Goal: Task Accomplishment & Management: Complete application form

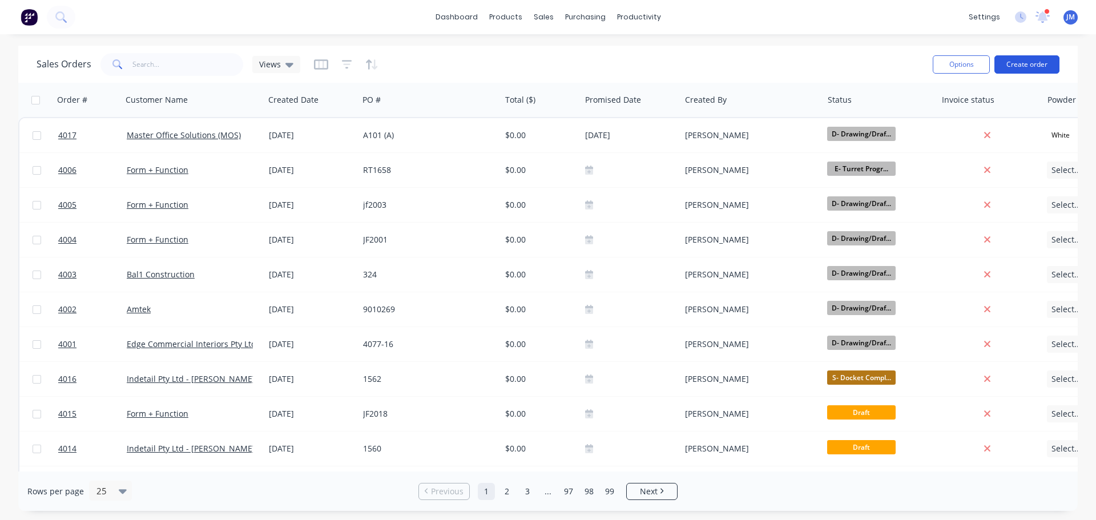
click at [1033, 66] on button "Create order" at bounding box center [1027, 64] width 65 height 18
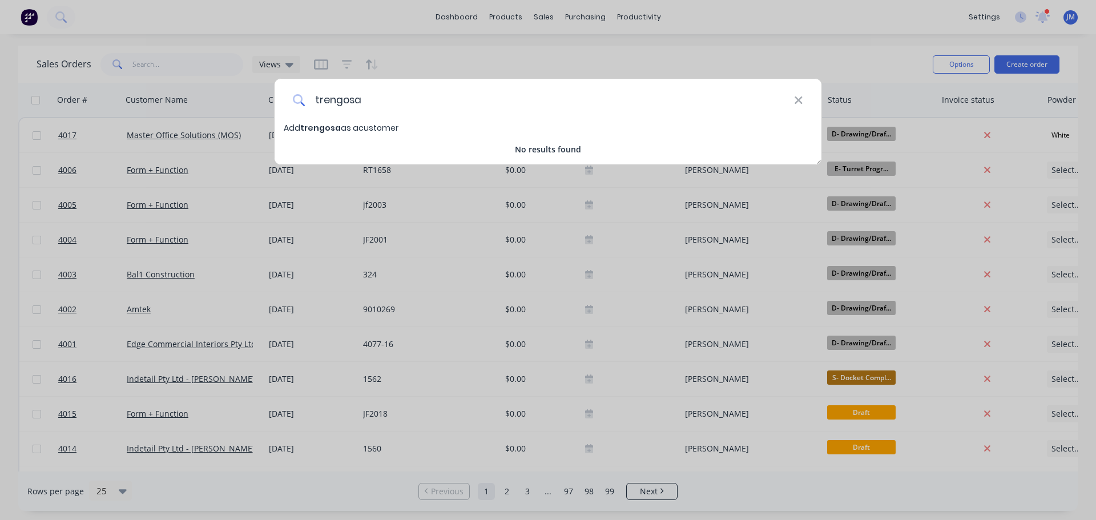
click at [335, 100] on input "trengosa" at bounding box center [549, 100] width 489 height 43
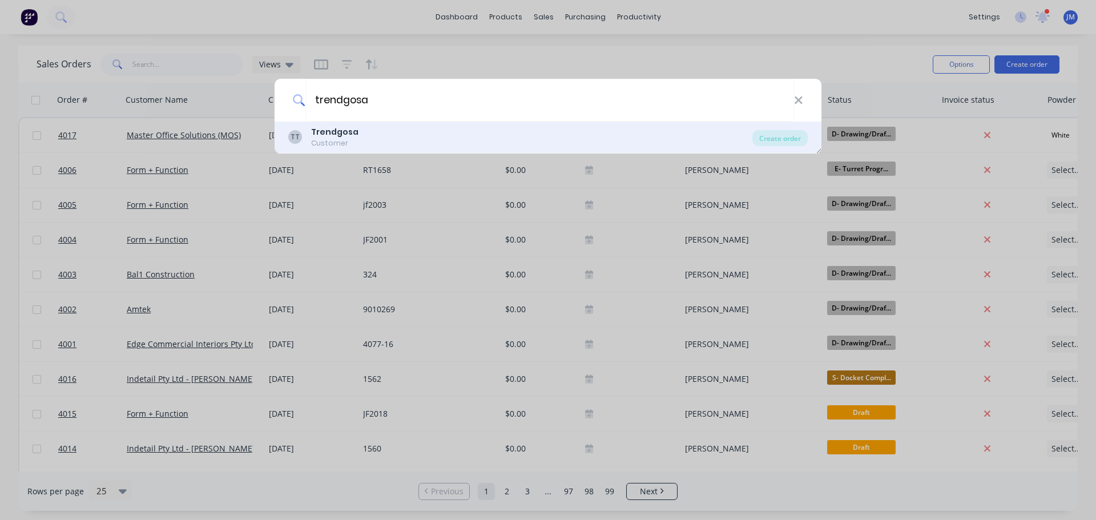
type input "trendgosa"
click at [320, 134] on b "Trendgosa" at bounding box center [334, 131] width 47 height 11
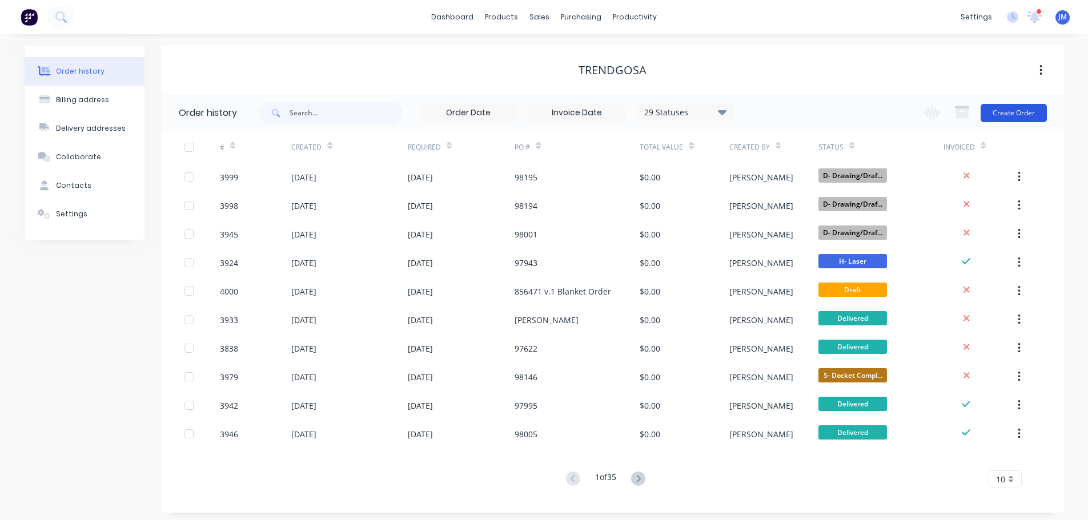
click at [1016, 118] on button "Create Order" at bounding box center [1013, 113] width 66 height 18
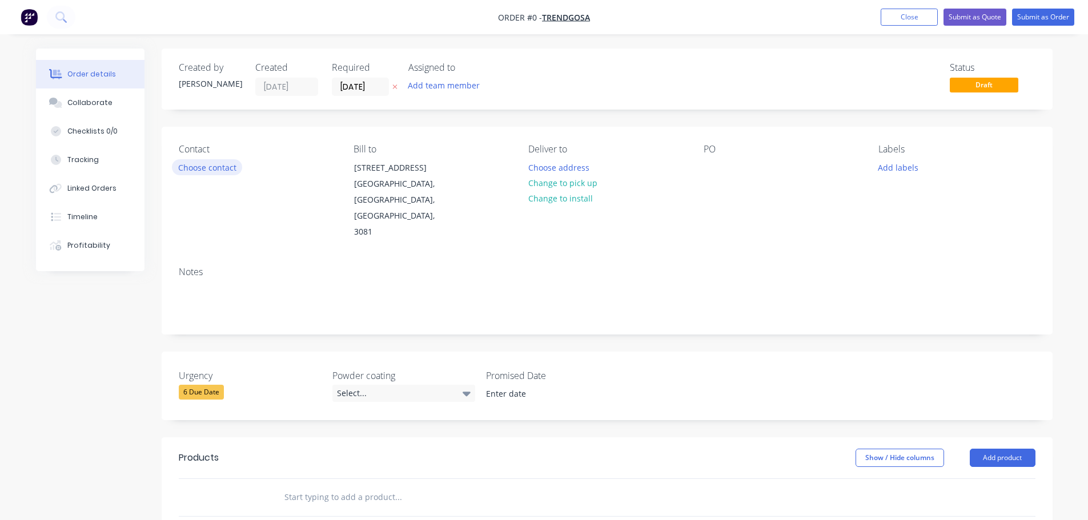
click at [200, 170] on button "Choose contact" at bounding box center [207, 166] width 70 height 15
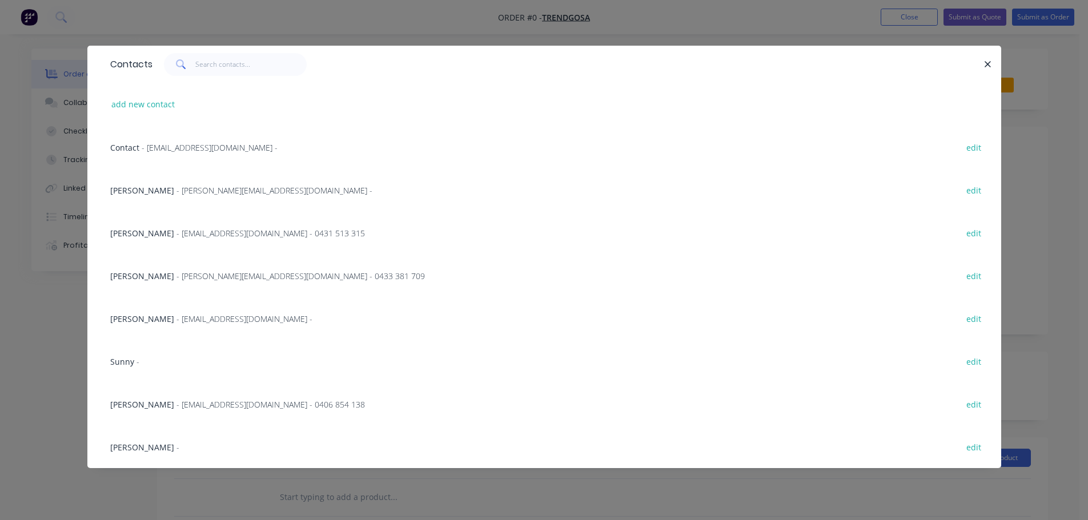
click at [187, 190] on span "- [PERSON_NAME][EMAIL_ADDRESS][DOMAIN_NAME] -" at bounding box center [274, 190] width 196 height 11
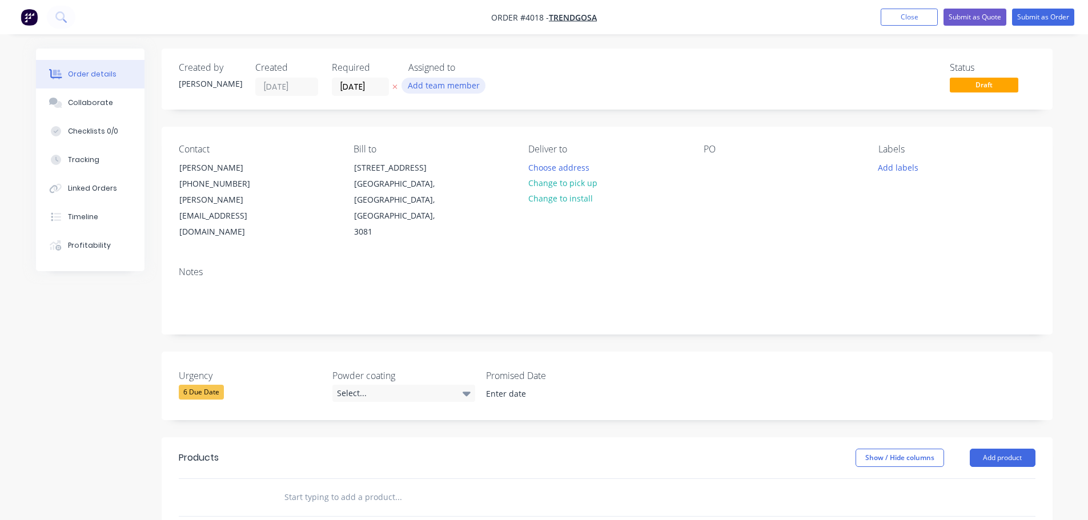
click at [436, 84] on button "Add team member" at bounding box center [443, 85] width 84 height 15
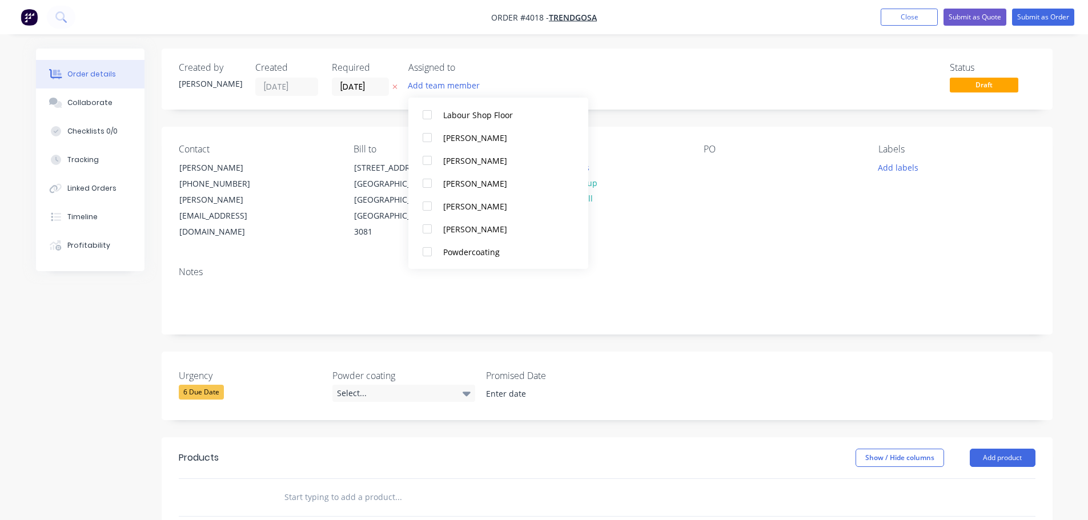
scroll to position [685, 0]
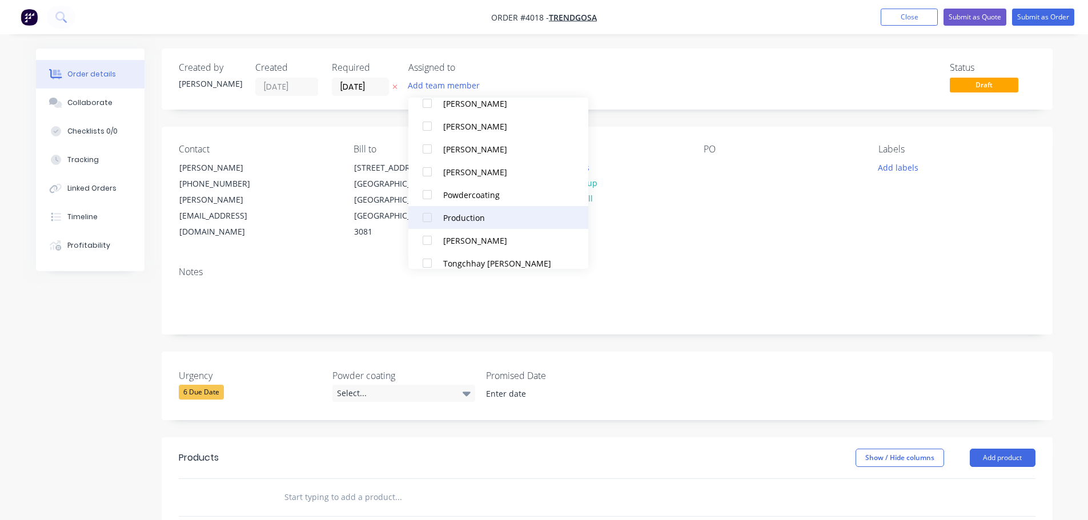
click at [457, 211] on button "Production" at bounding box center [498, 217] width 180 height 23
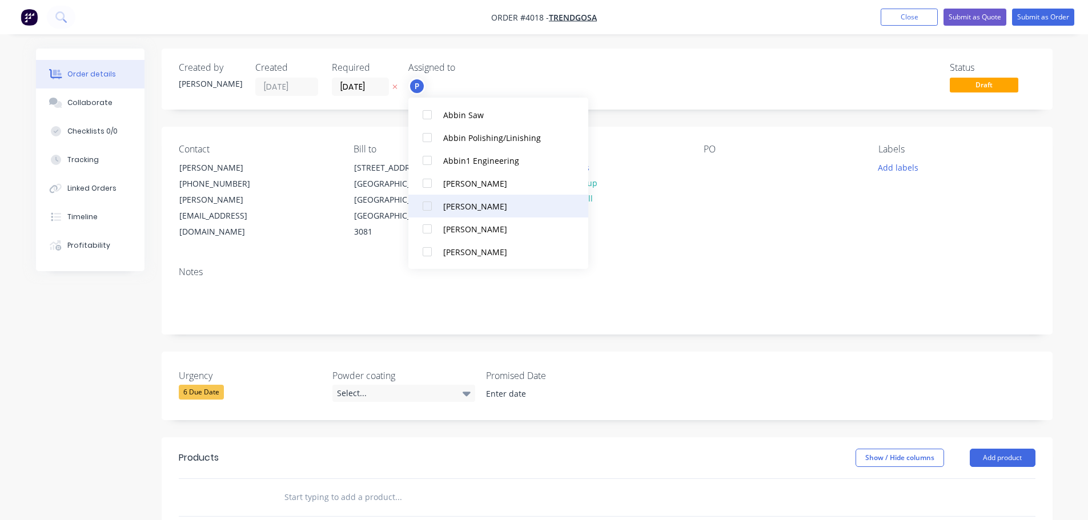
click at [485, 205] on div "[PERSON_NAME]" at bounding box center [503, 206] width 121 height 12
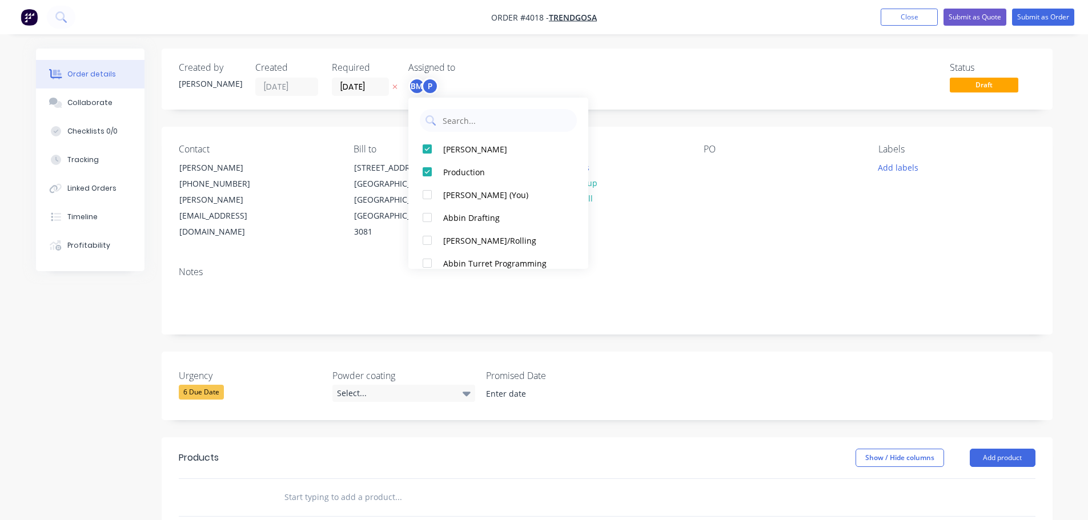
click at [753, 224] on div "Contact [PERSON_NAME] [PHONE_NUMBER] [PERSON_NAME][EMAIL_ADDRESS][DOMAIN_NAME] …" at bounding box center [607, 192] width 891 height 131
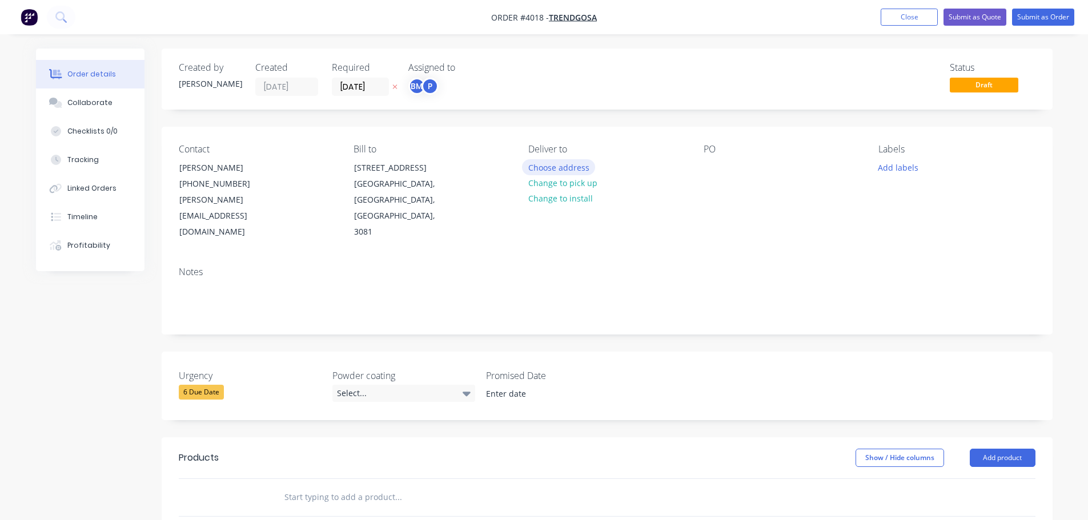
click at [571, 170] on button "Choose address" at bounding box center [558, 166] width 73 height 15
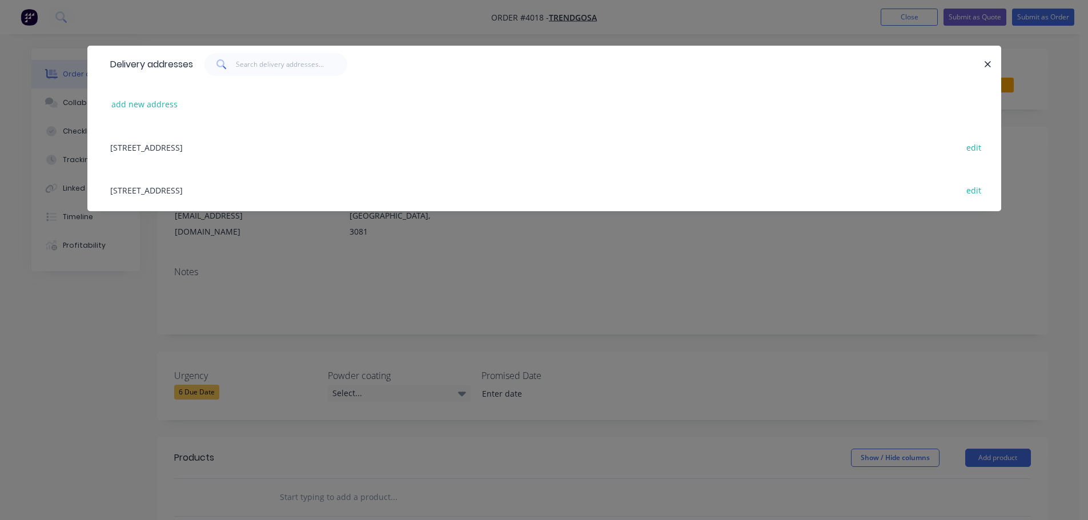
click at [215, 186] on div "[STREET_ADDRESS] edit" at bounding box center [543, 189] width 879 height 43
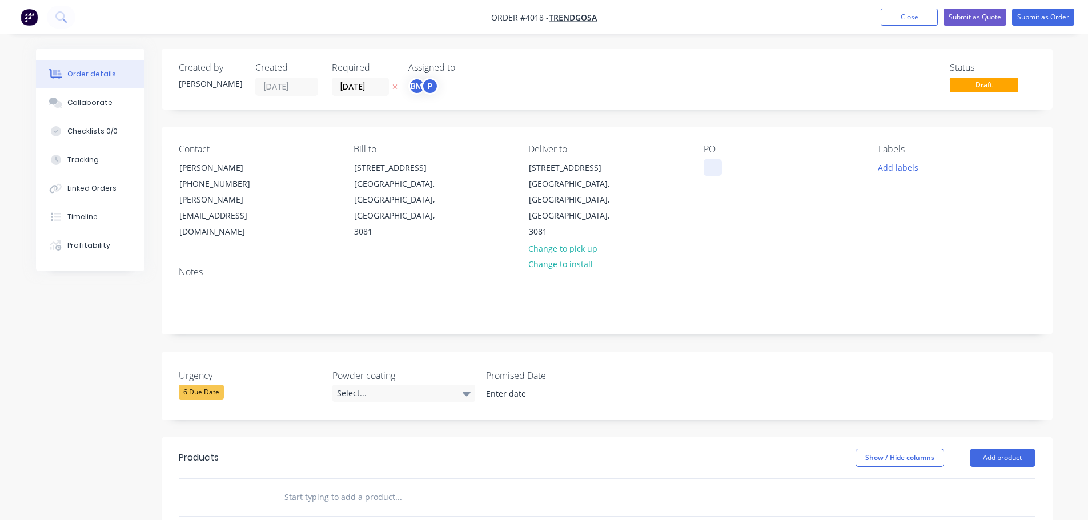
click at [719, 170] on div at bounding box center [712, 167] width 18 height 17
click at [86, 103] on div "Collaborate" at bounding box center [89, 103] width 45 height 10
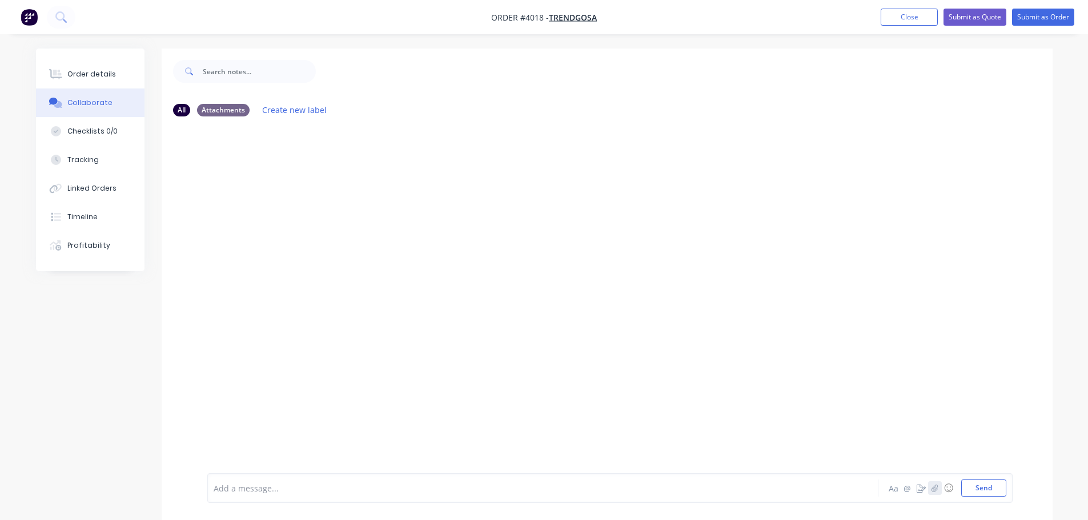
drag, startPoint x: 935, startPoint y: 491, endPoint x: 935, endPoint y: 468, distance: 23.4
click at [935, 492] on icon "button" at bounding box center [934, 488] width 7 height 8
click at [986, 490] on button "Send" at bounding box center [983, 488] width 45 height 17
click at [87, 71] on div "Order details" at bounding box center [91, 74] width 49 height 10
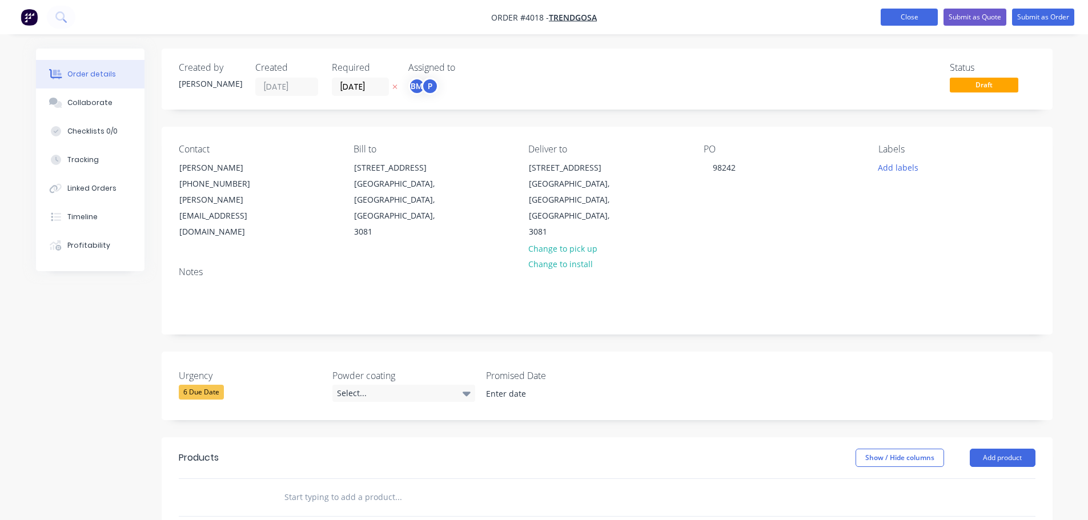
click at [917, 14] on button "Close" at bounding box center [908, 17] width 57 height 17
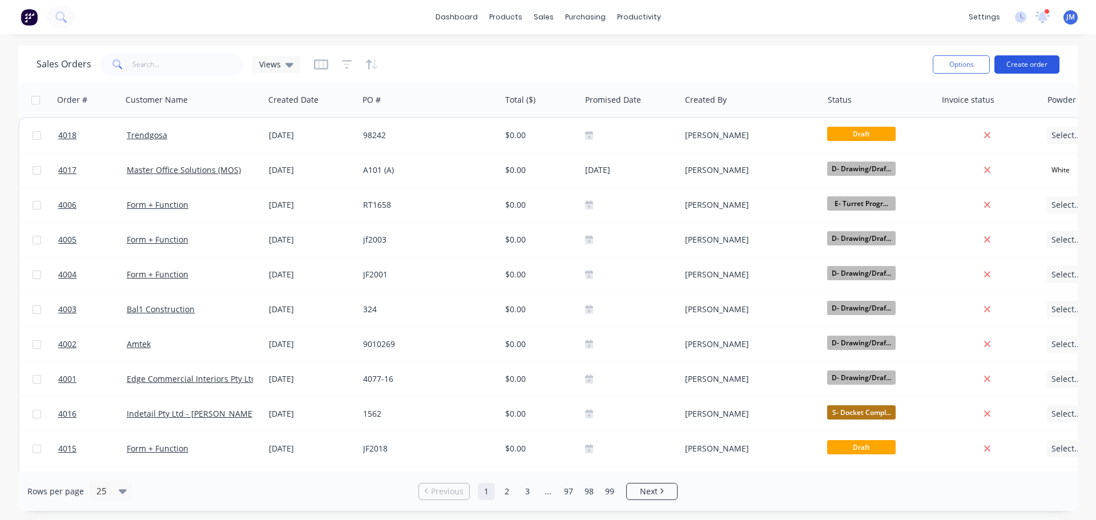
click at [1038, 66] on button "Create order" at bounding box center [1027, 64] width 65 height 18
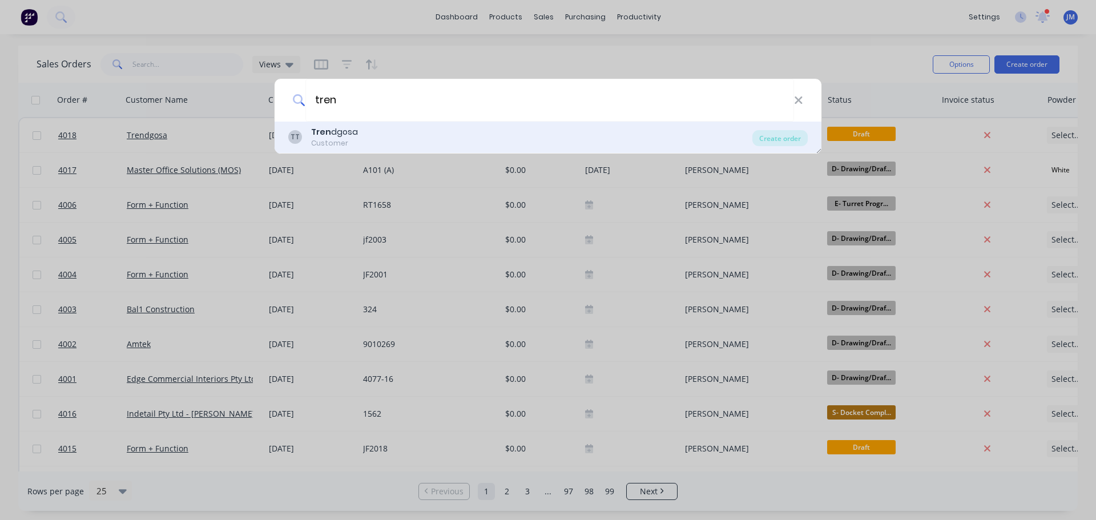
type input "tren"
click at [368, 139] on div "TT Tren dgosa Customer" at bounding box center [520, 137] width 464 height 22
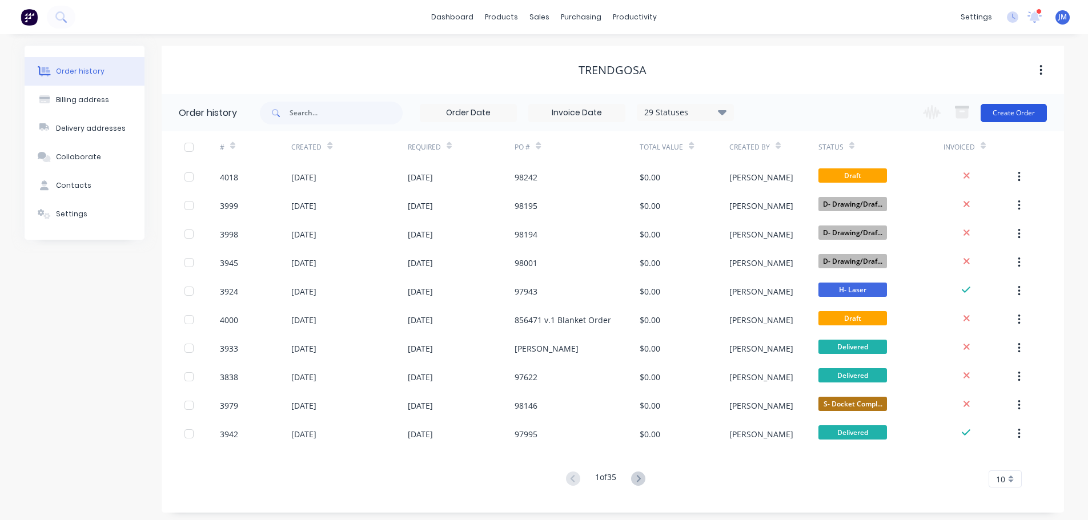
click at [1020, 115] on button "Create Order" at bounding box center [1013, 113] width 66 height 18
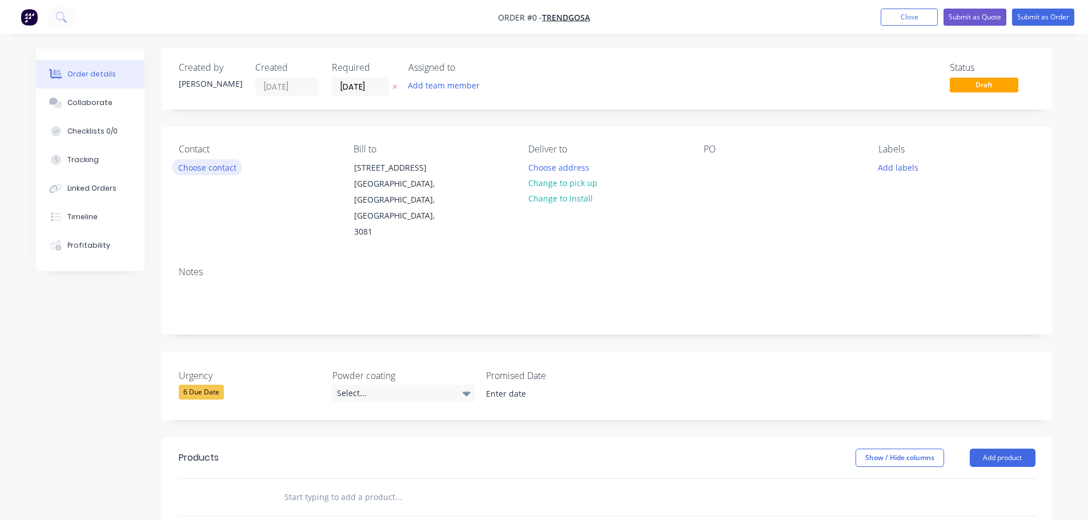
click at [208, 170] on button "Choose contact" at bounding box center [207, 166] width 70 height 15
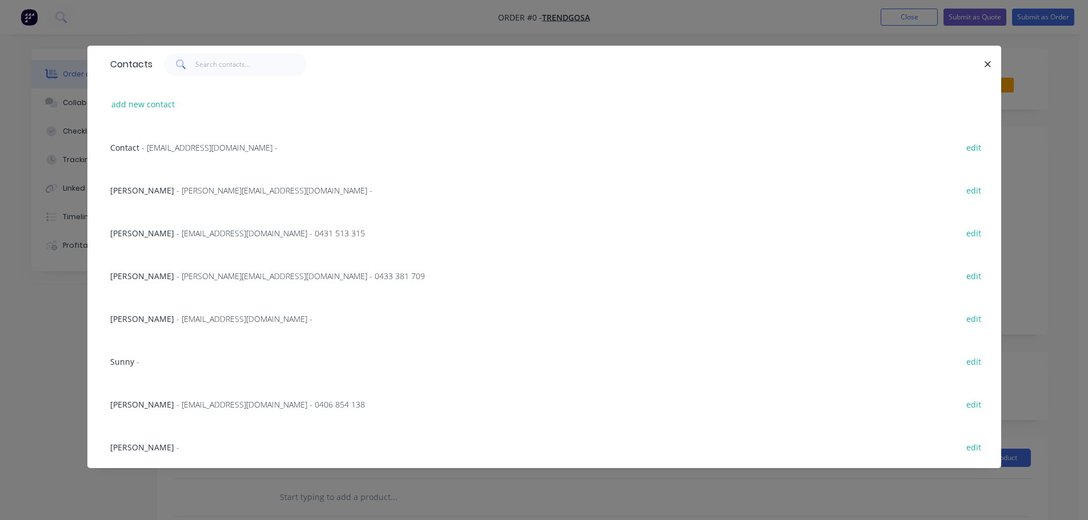
click at [200, 187] on span "- [PERSON_NAME][EMAIL_ADDRESS][DOMAIN_NAME] -" at bounding box center [274, 190] width 196 height 11
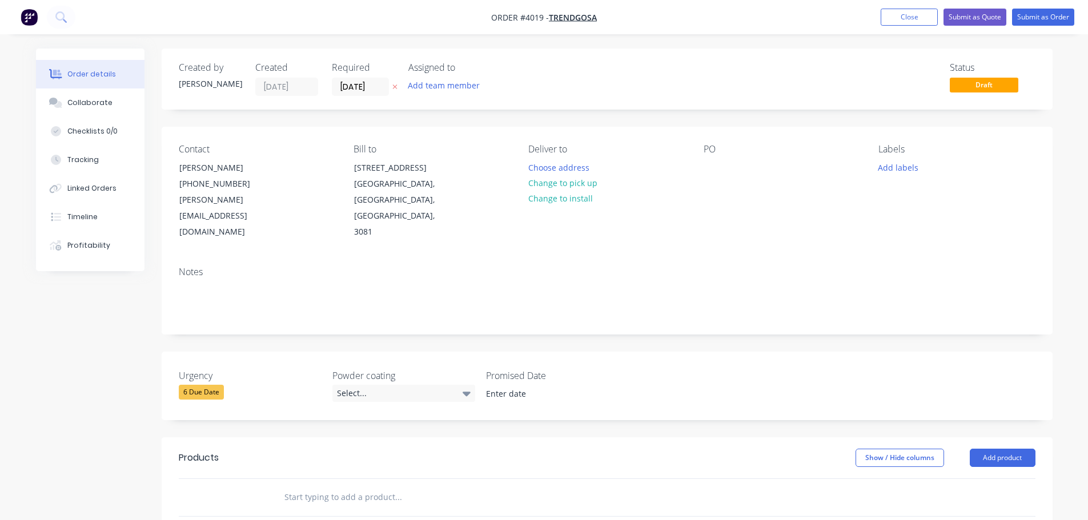
click at [433, 77] on div "Assigned to Add team member" at bounding box center [465, 79] width 114 height 34
click at [432, 84] on button "Add team member" at bounding box center [443, 85] width 84 height 15
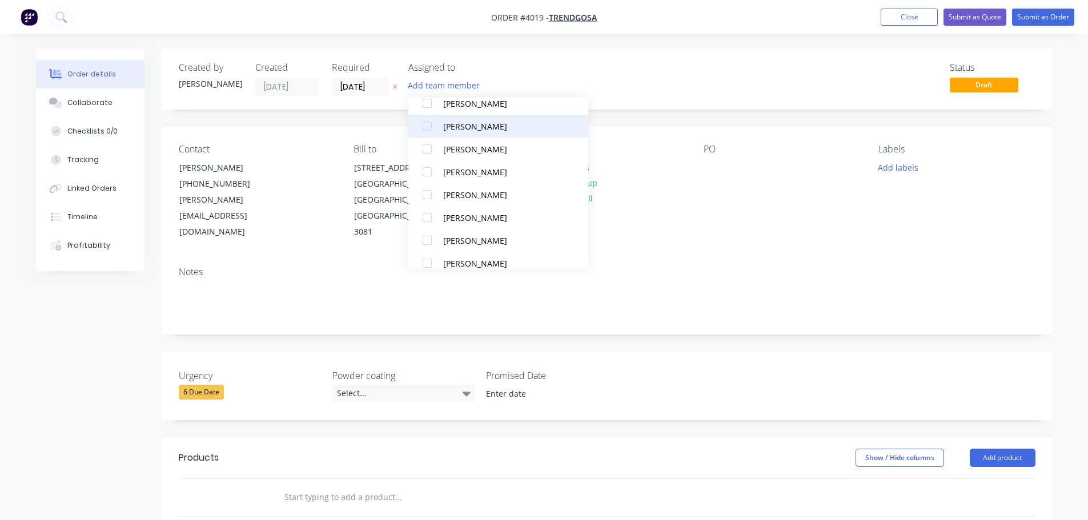
click at [435, 125] on div at bounding box center [427, 126] width 23 height 23
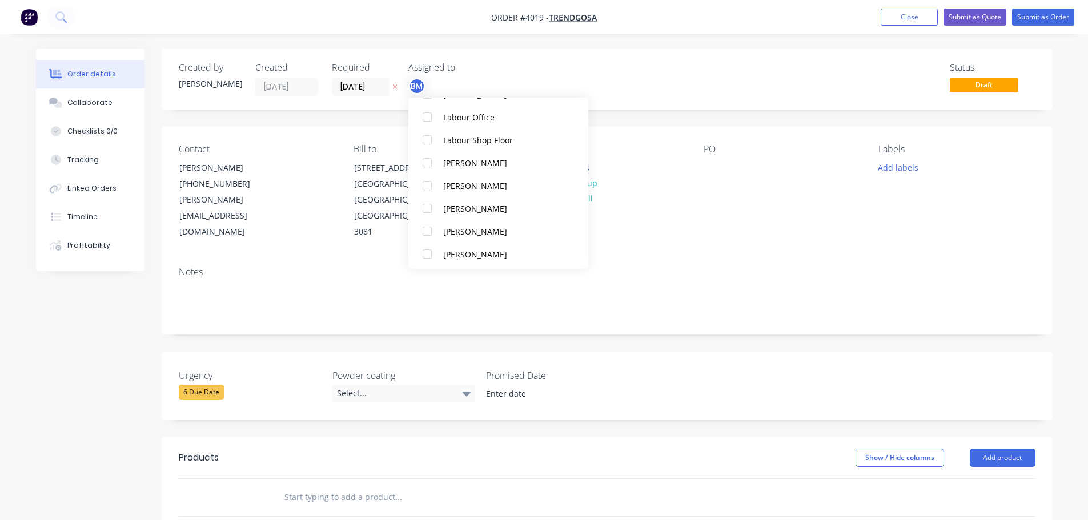
scroll to position [708, 0]
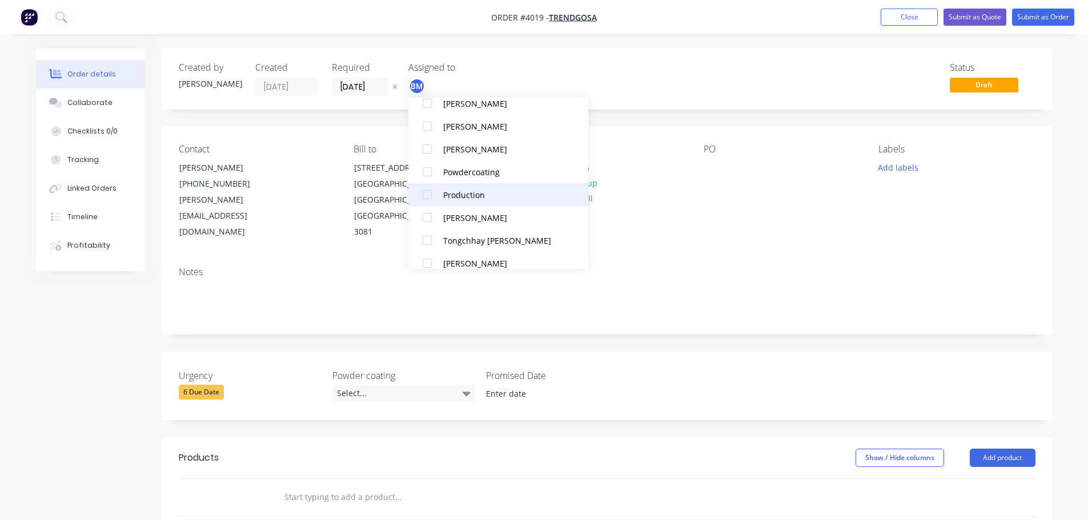
click at [425, 198] on div at bounding box center [427, 194] width 23 height 23
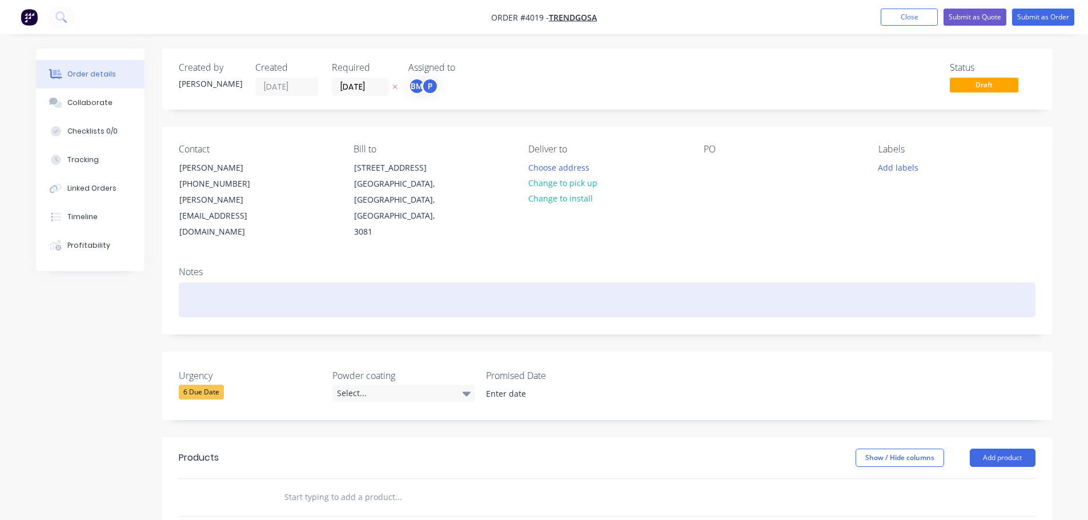
click at [713, 283] on div at bounding box center [607, 300] width 856 height 35
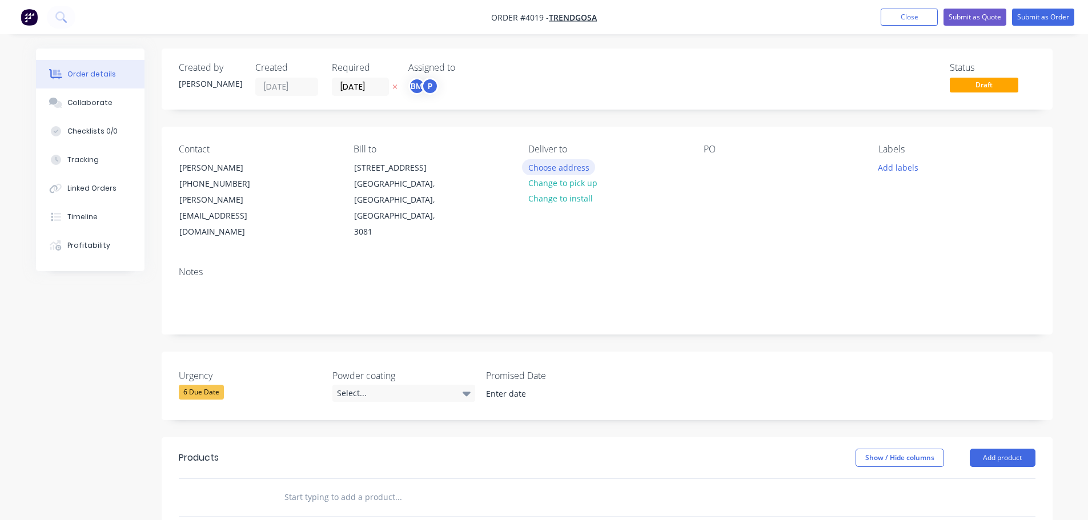
click at [536, 171] on button "Choose address" at bounding box center [558, 166] width 73 height 15
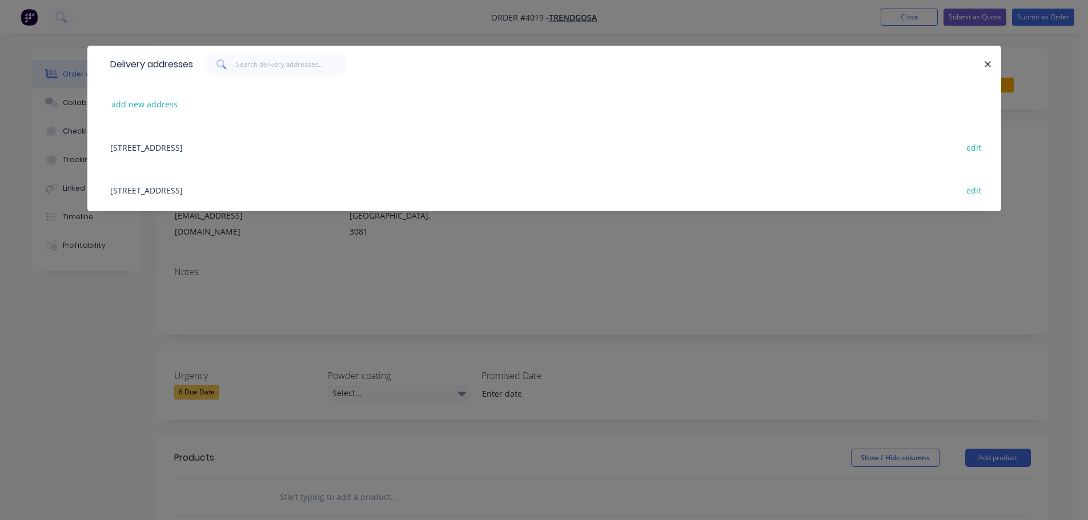
click at [227, 190] on div "[STREET_ADDRESS] edit" at bounding box center [543, 189] width 879 height 43
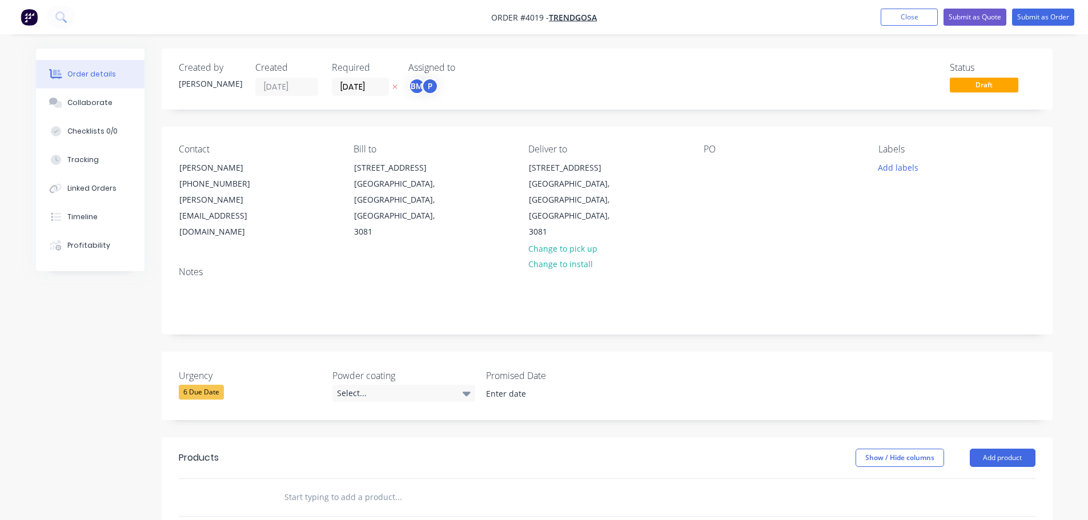
click at [707, 158] on div "PO" at bounding box center [781, 192] width 156 height 96
click at [714, 161] on div at bounding box center [712, 167] width 18 height 17
click at [74, 97] on button "Collaborate" at bounding box center [90, 103] width 108 height 29
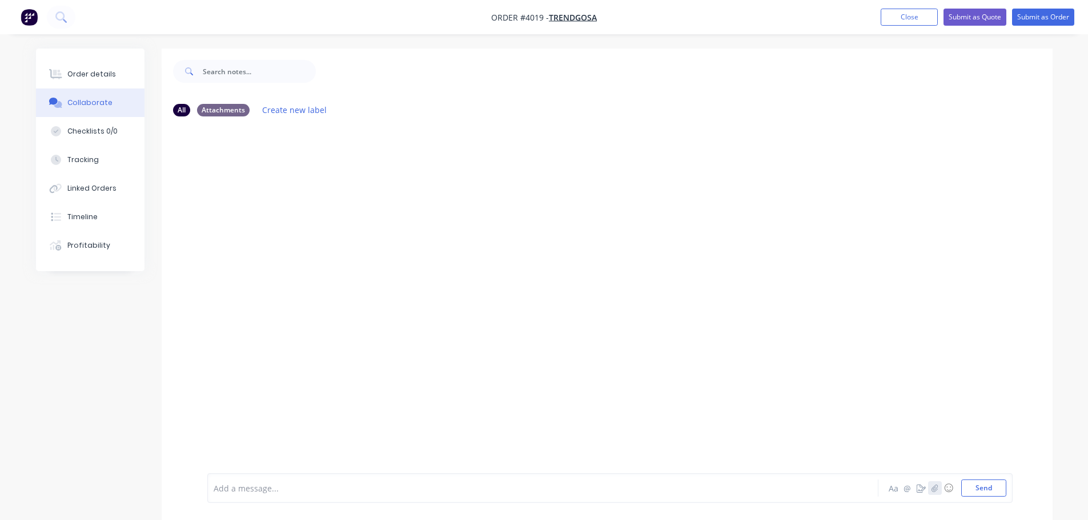
click at [935, 489] on icon "button" at bounding box center [934, 487] width 6 height 7
click at [979, 491] on button "Send" at bounding box center [983, 488] width 45 height 17
click at [110, 77] on div "Order details" at bounding box center [91, 74] width 49 height 10
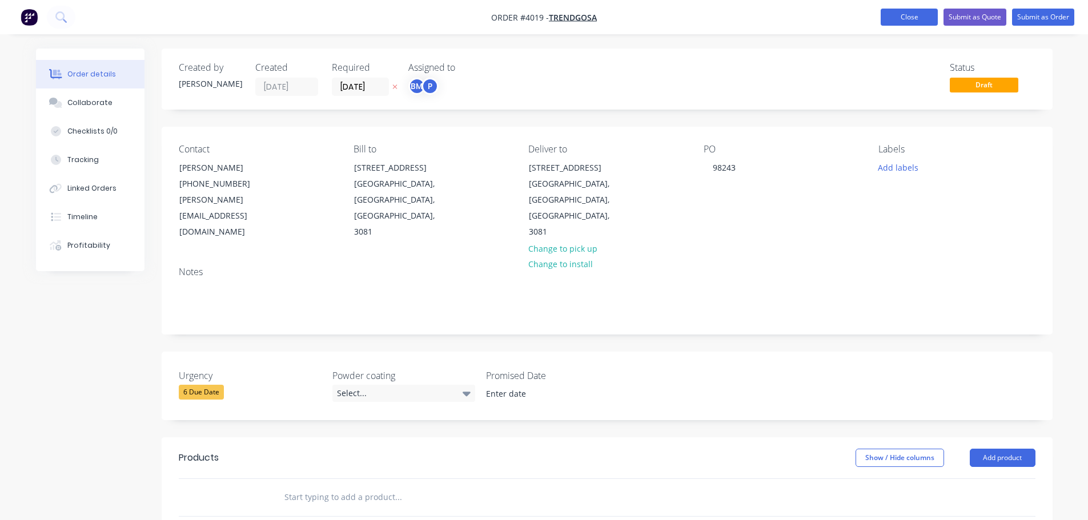
click at [890, 15] on button "Close" at bounding box center [908, 17] width 57 height 17
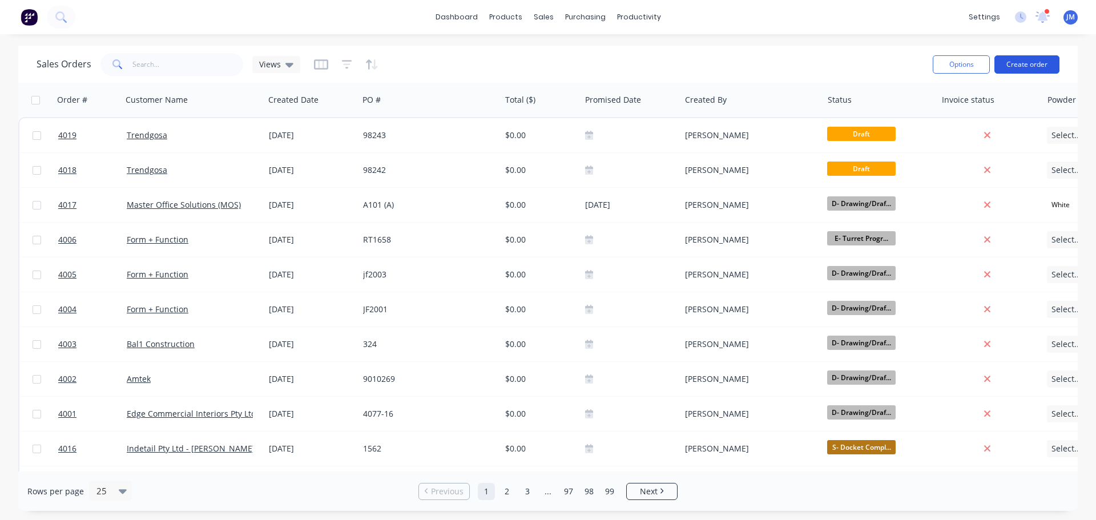
click at [1036, 65] on button "Create order" at bounding box center [1027, 64] width 65 height 18
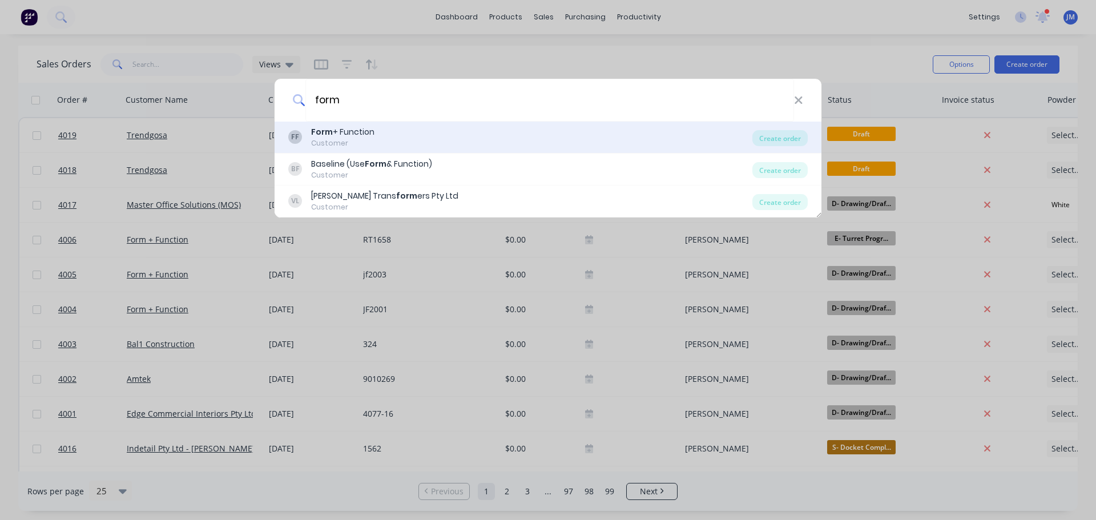
type input "form"
click at [370, 134] on div "Form + Function" at bounding box center [342, 132] width 63 height 12
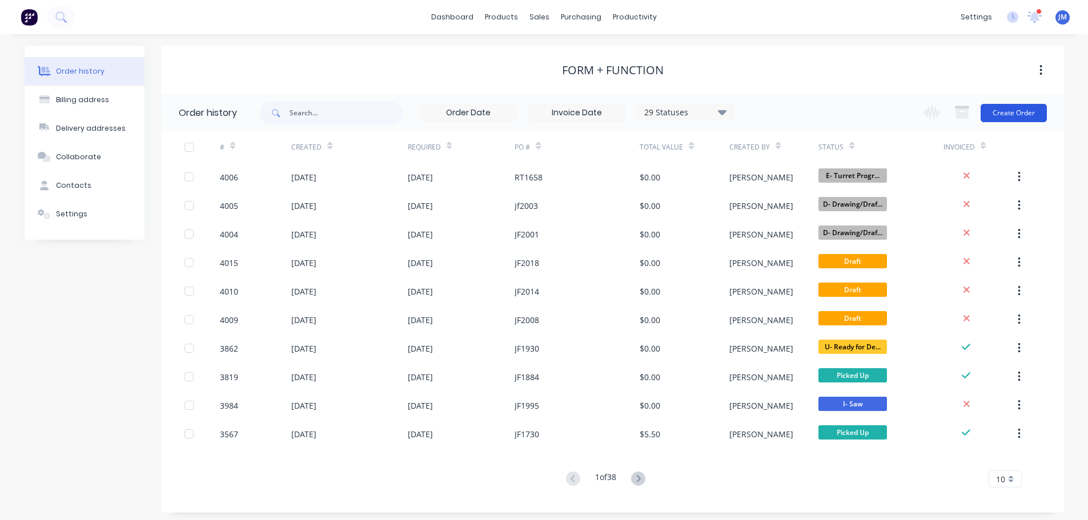
click at [1004, 120] on button "Create Order" at bounding box center [1013, 113] width 66 height 18
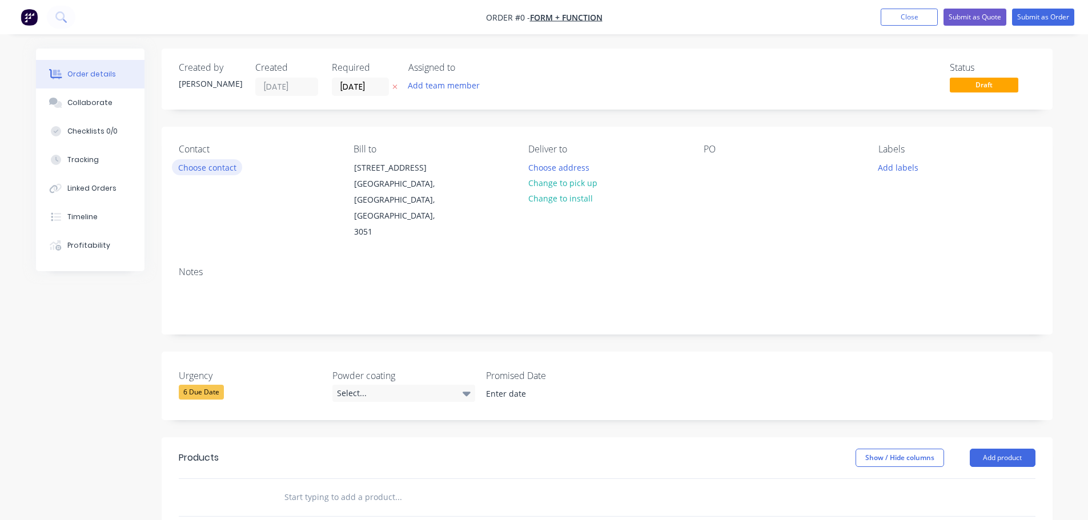
click at [194, 172] on button "Choose contact" at bounding box center [207, 166] width 70 height 15
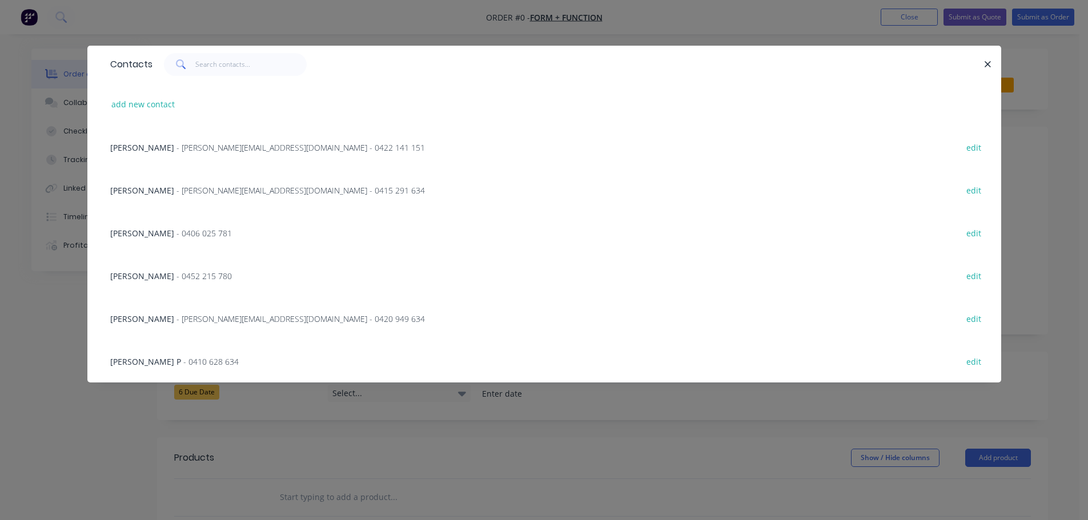
click at [173, 139] on div "[PERSON_NAME] - [PERSON_NAME][EMAIL_ADDRESS][DOMAIN_NAME] - 0422 141 151 edit" at bounding box center [543, 147] width 879 height 43
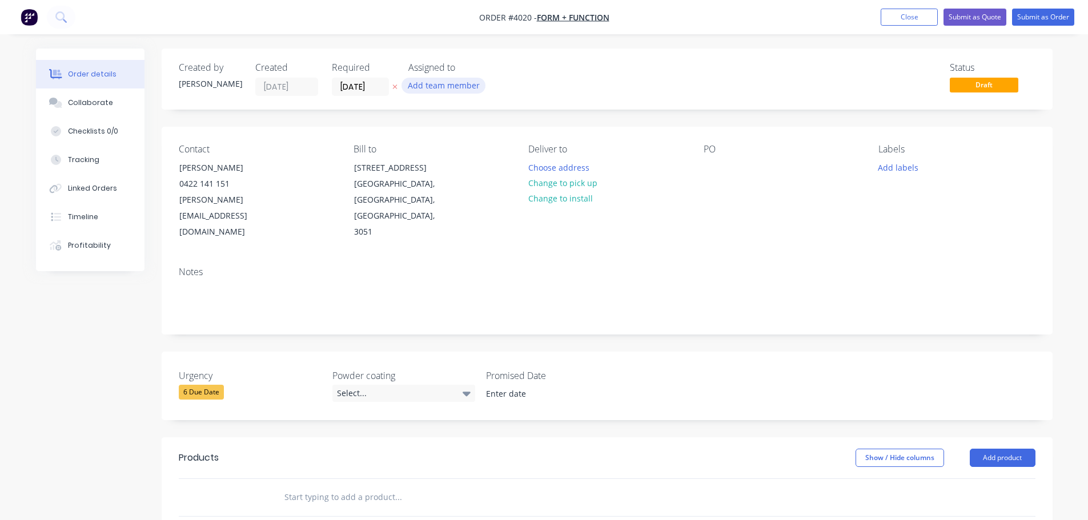
click at [420, 86] on button "Add team member" at bounding box center [443, 85] width 84 height 15
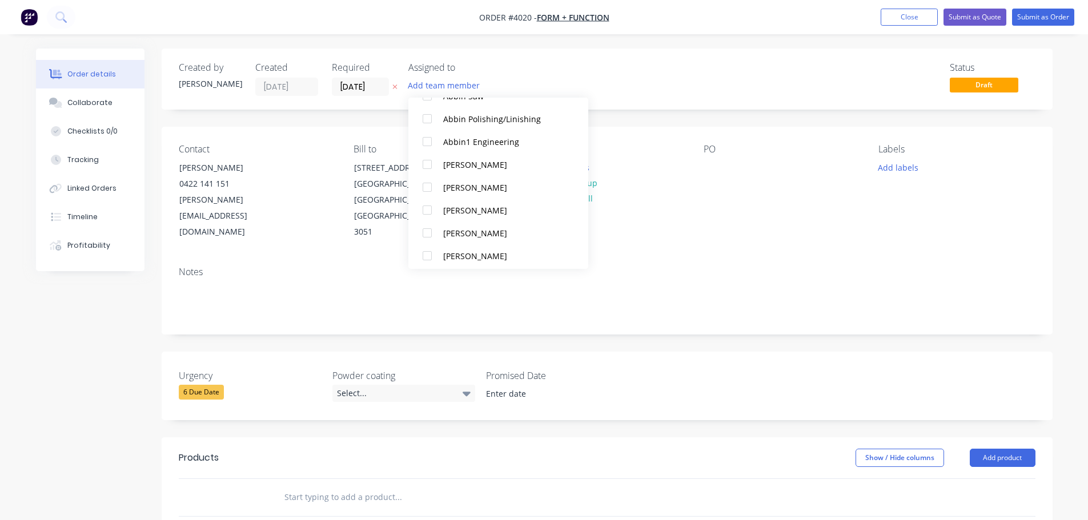
scroll to position [285, 0]
click at [424, 183] on div at bounding box center [427, 183] width 23 height 23
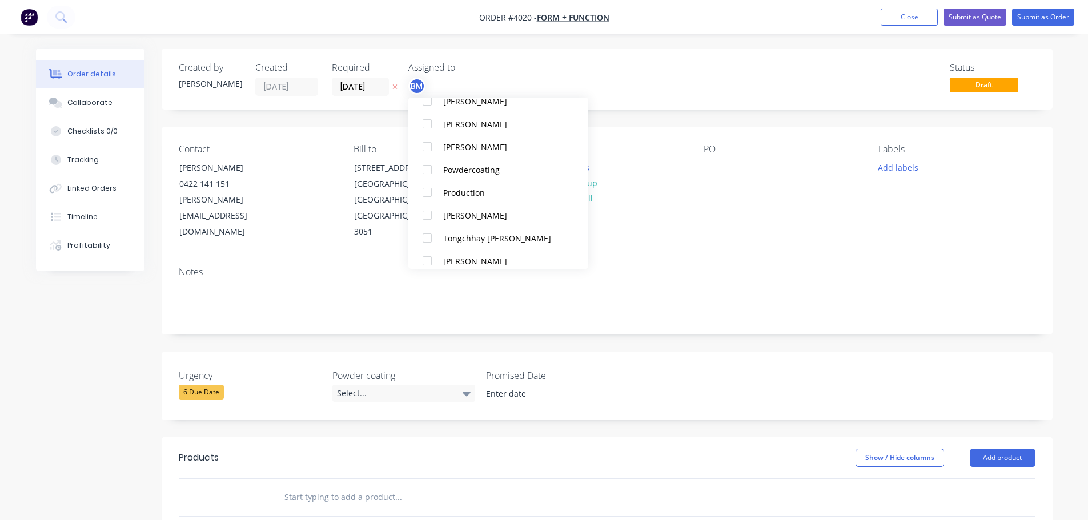
scroll to position [742, 0]
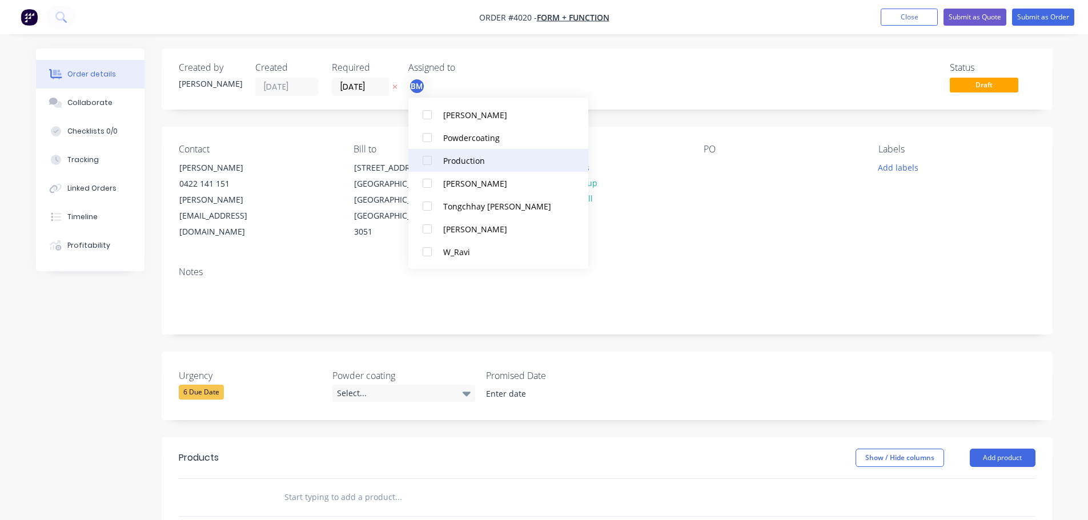
click at [430, 164] on div at bounding box center [427, 160] width 23 height 23
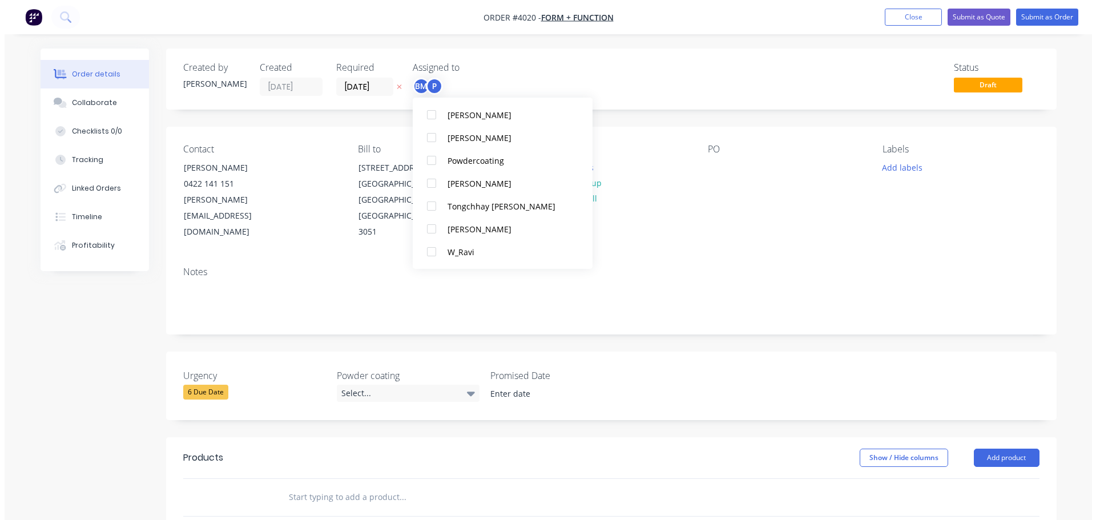
scroll to position [11, 0]
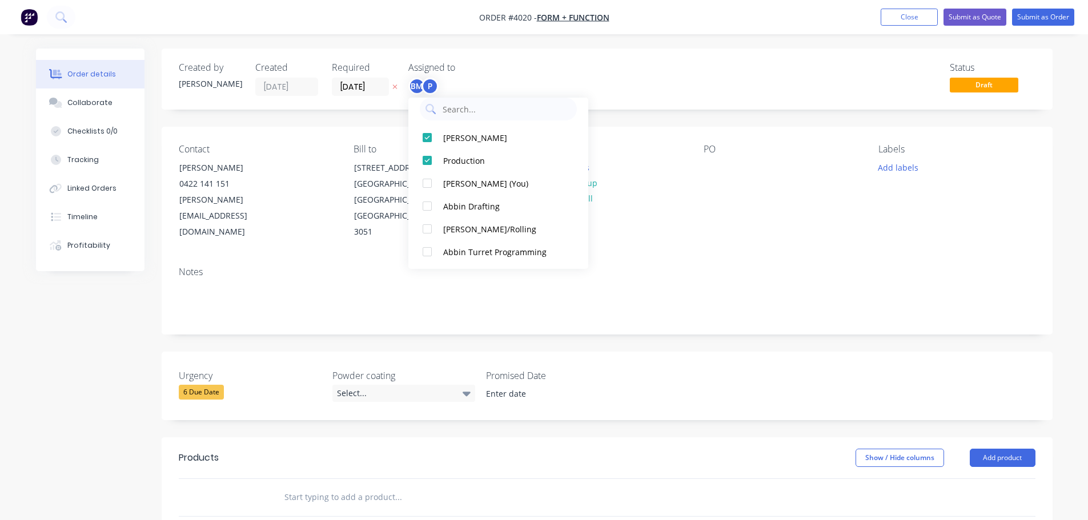
click at [791, 220] on div "PO" at bounding box center [781, 192] width 156 height 96
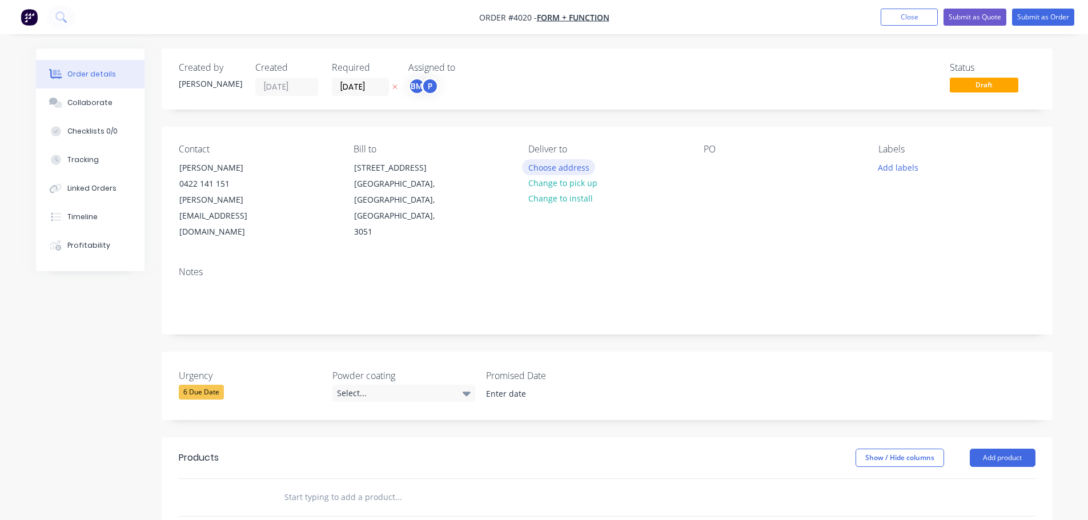
click at [555, 163] on button "Choose address" at bounding box center [558, 166] width 73 height 15
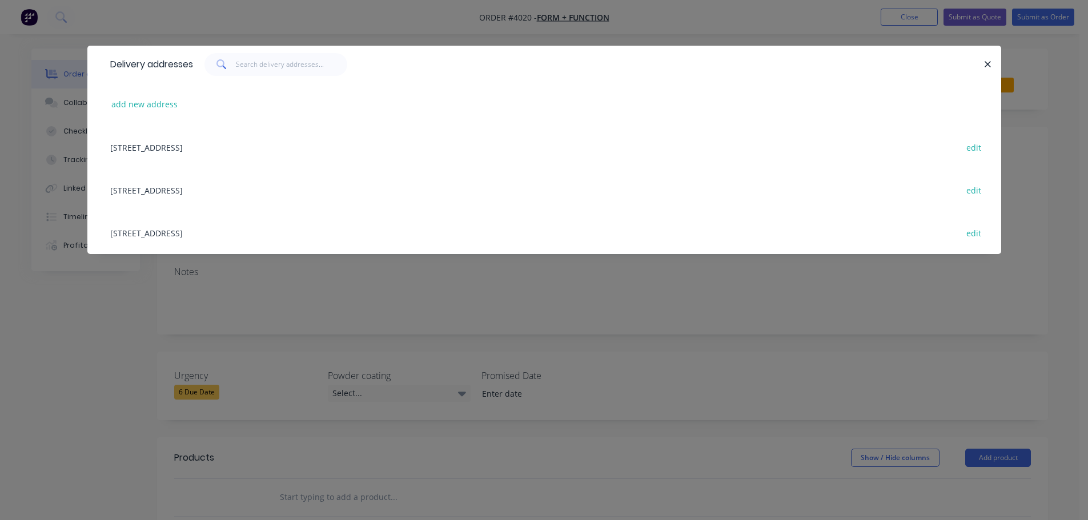
click at [198, 186] on div "[STREET_ADDRESS] edit" at bounding box center [543, 189] width 879 height 43
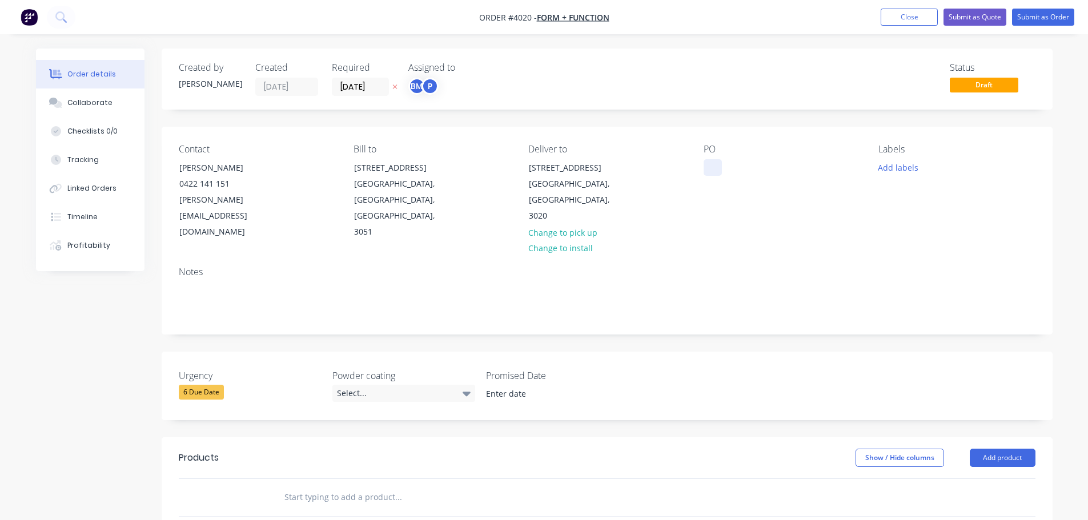
click at [707, 164] on div at bounding box center [712, 167] width 18 height 17
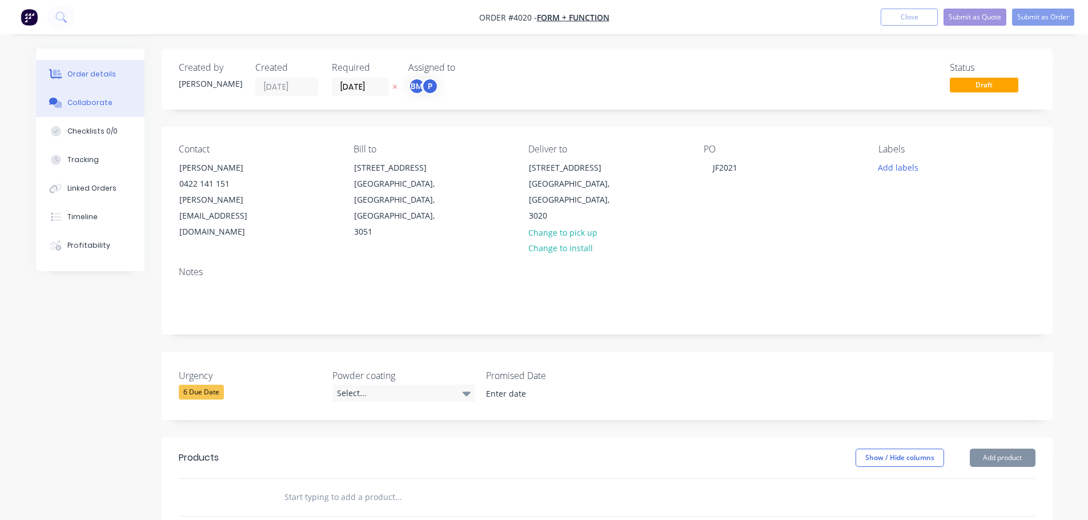
click at [103, 102] on div "Collaborate" at bounding box center [89, 103] width 45 height 10
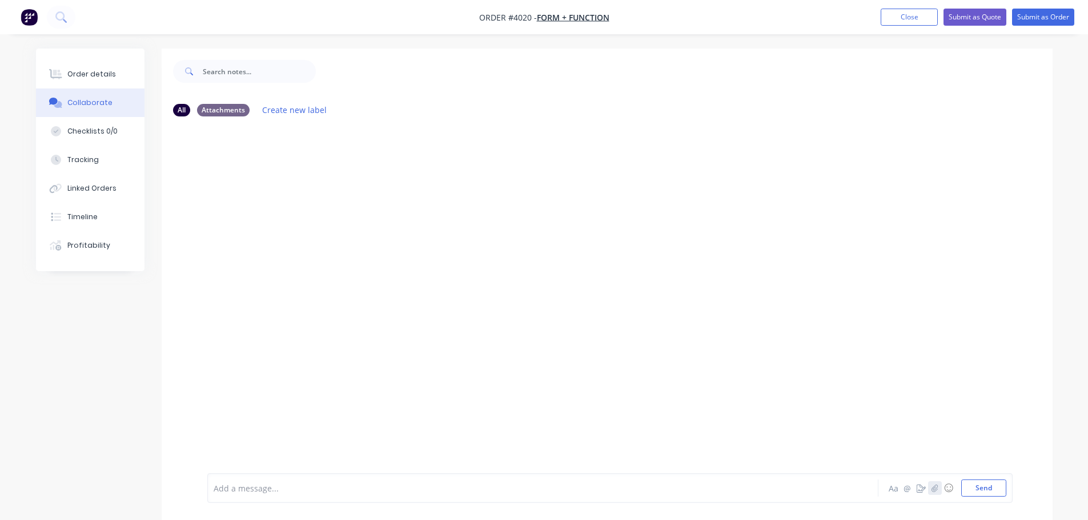
click at [940, 484] on button "button" at bounding box center [935, 488] width 14 height 14
click at [987, 489] on button "Send" at bounding box center [983, 488] width 45 height 17
click at [100, 75] on div "Order details" at bounding box center [91, 74] width 49 height 10
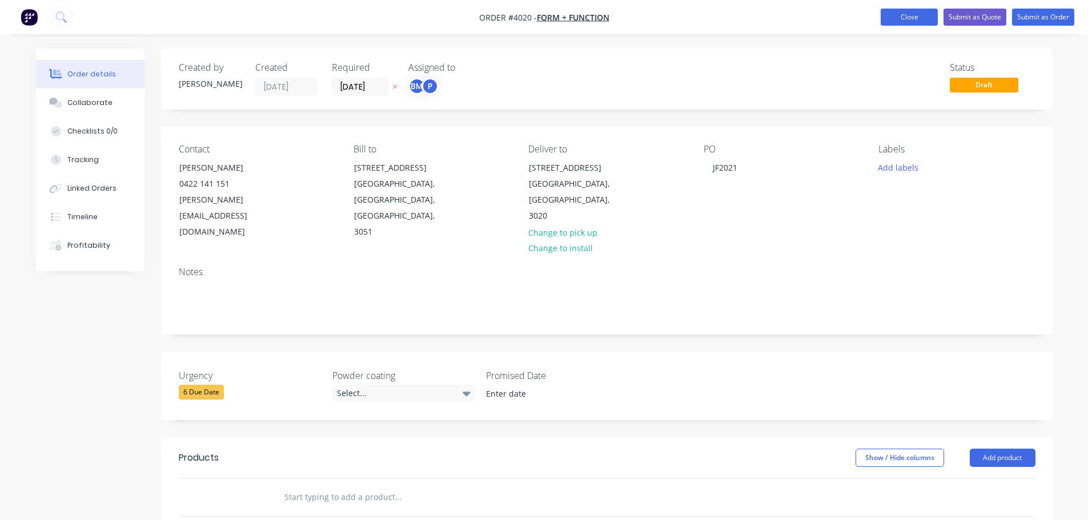
click at [902, 17] on button "Close" at bounding box center [908, 17] width 57 height 17
